Goal: Information Seeking & Learning: Learn about a topic

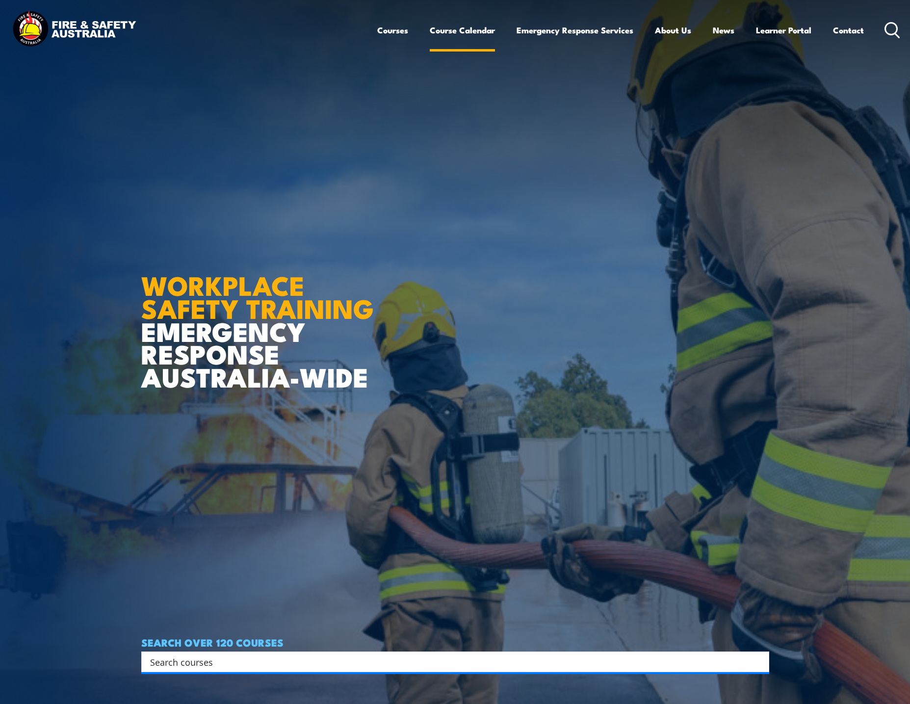
click at [457, 33] on link "Course Calendar" at bounding box center [462, 30] width 65 height 26
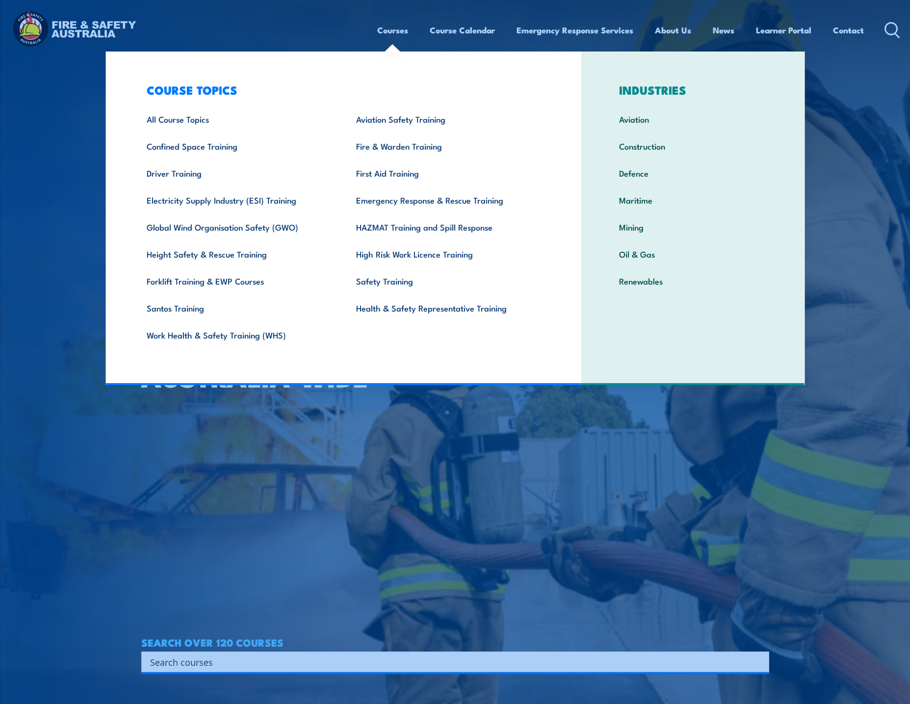
click at [398, 29] on link "Courses" at bounding box center [392, 30] width 31 height 26
click at [390, 29] on link "Courses" at bounding box center [392, 30] width 31 height 26
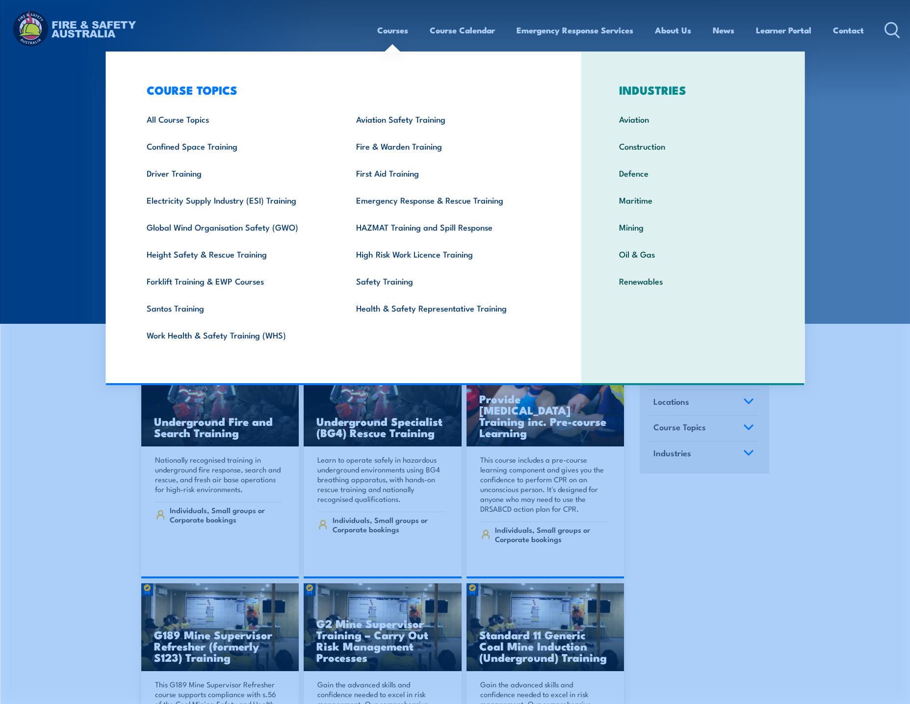
click at [391, 29] on link "Courses" at bounding box center [392, 30] width 31 height 26
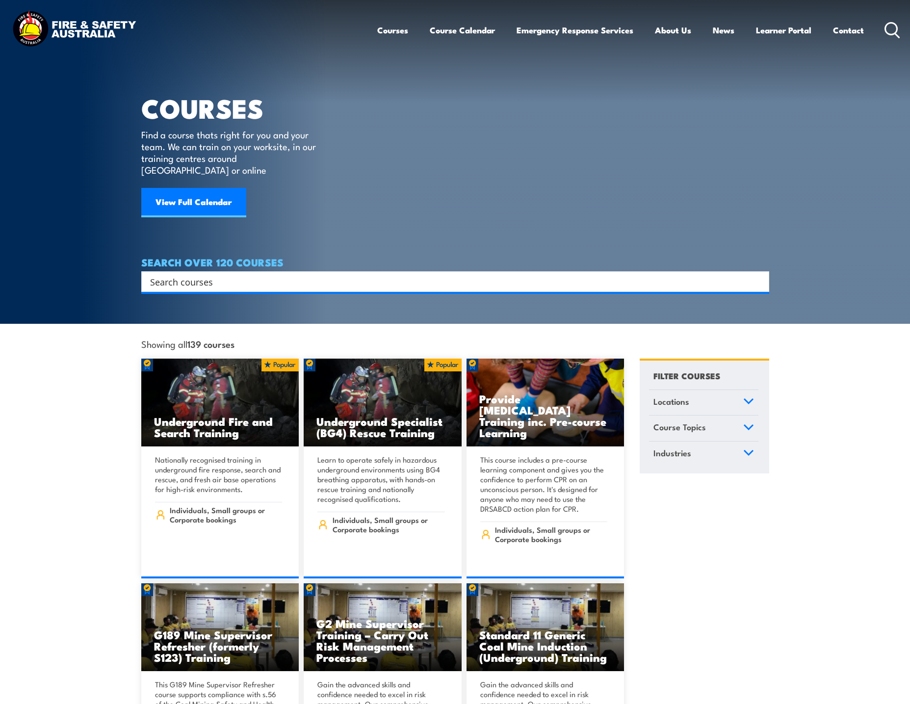
click at [391, 29] on link "Courses" at bounding box center [392, 30] width 31 height 26
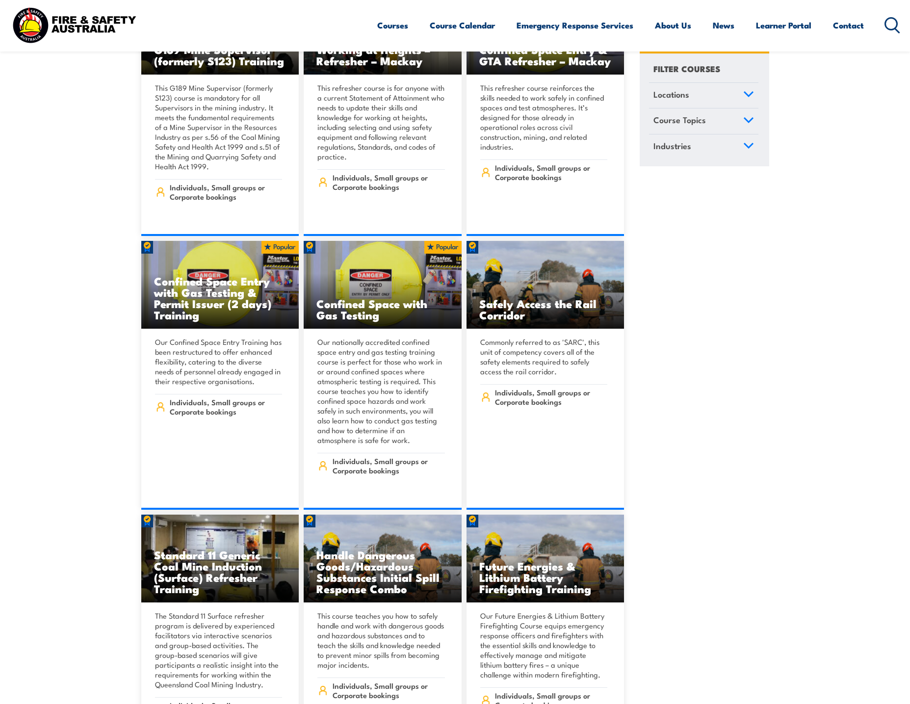
scroll to position [890, 0]
